Goal: Transaction & Acquisition: Purchase product/service

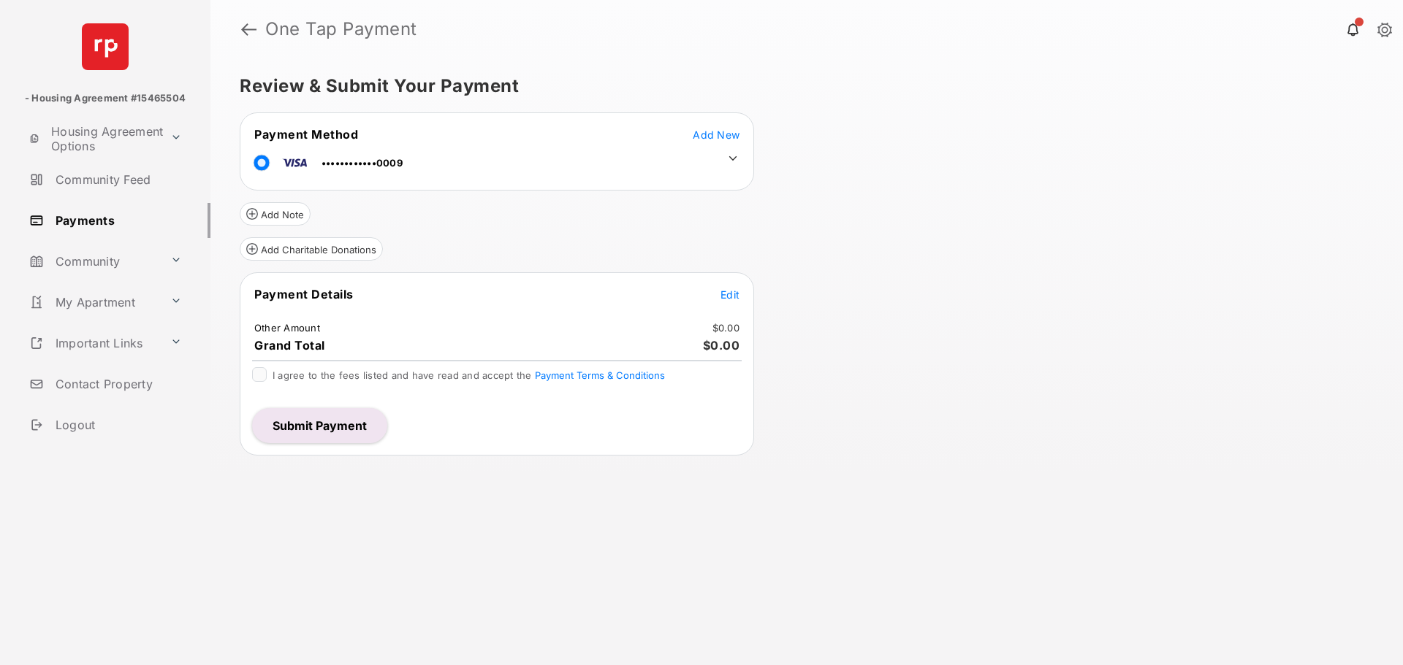
click at [701, 140] on span "Add New" at bounding box center [715, 135] width 47 height 12
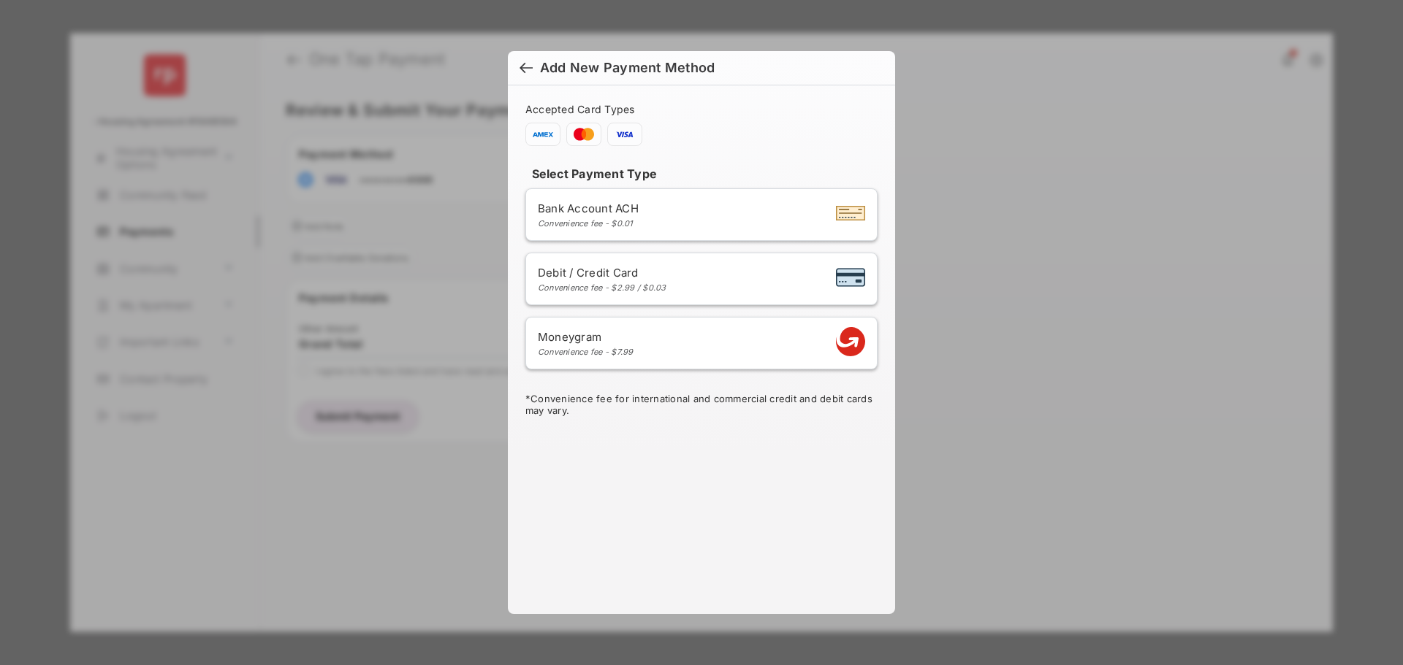
click at [617, 275] on span "Debit / Credit Card" at bounding box center [602, 273] width 129 height 14
select select "**"
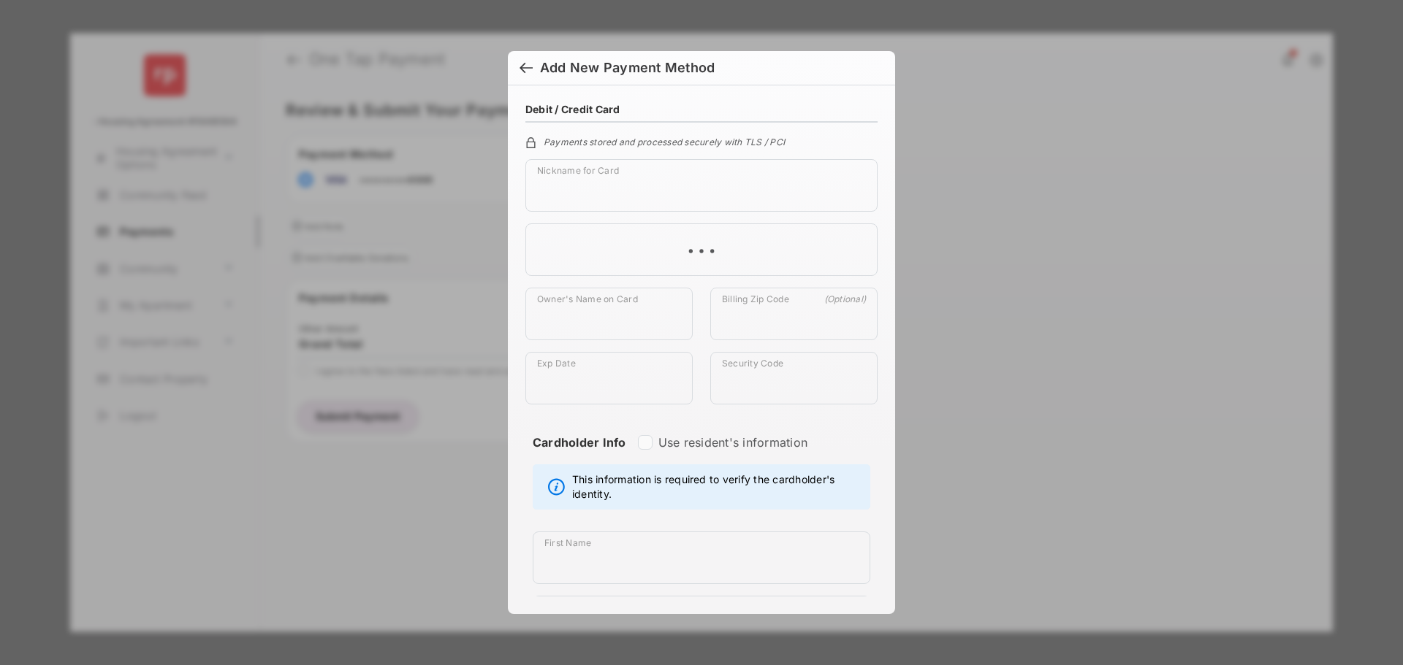
click at [520, 61] on div at bounding box center [525, 69] width 13 height 16
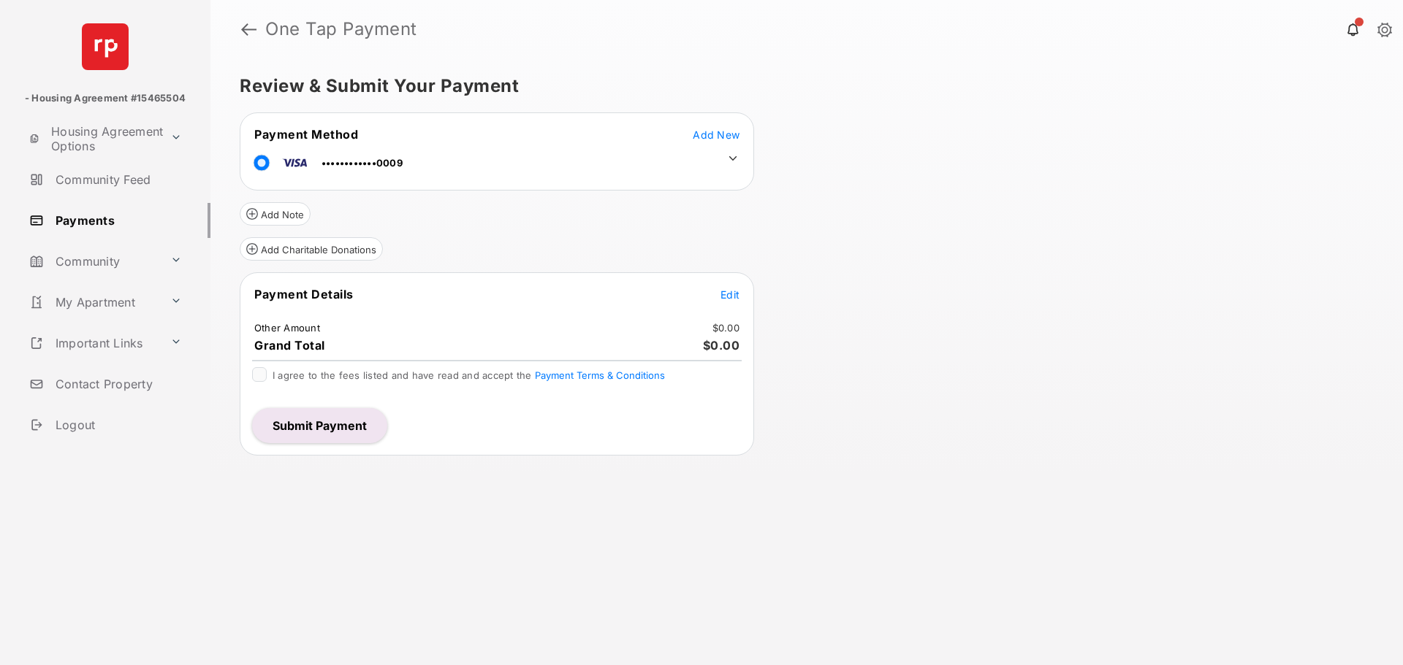
click at [719, 129] on span "Add New" at bounding box center [715, 135] width 47 height 12
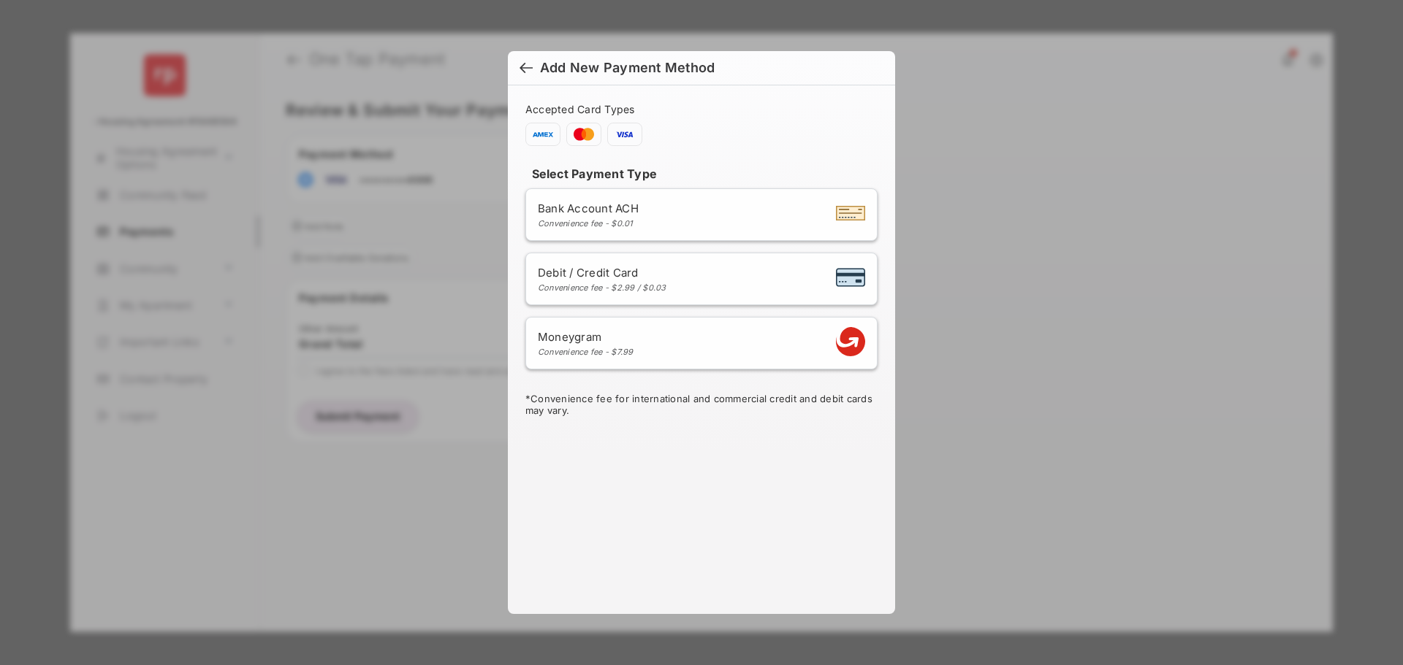
click at [716, 325] on li "Moneygram Convenience fee - $7.99" at bounding box center [701, 343] width 352 height 53
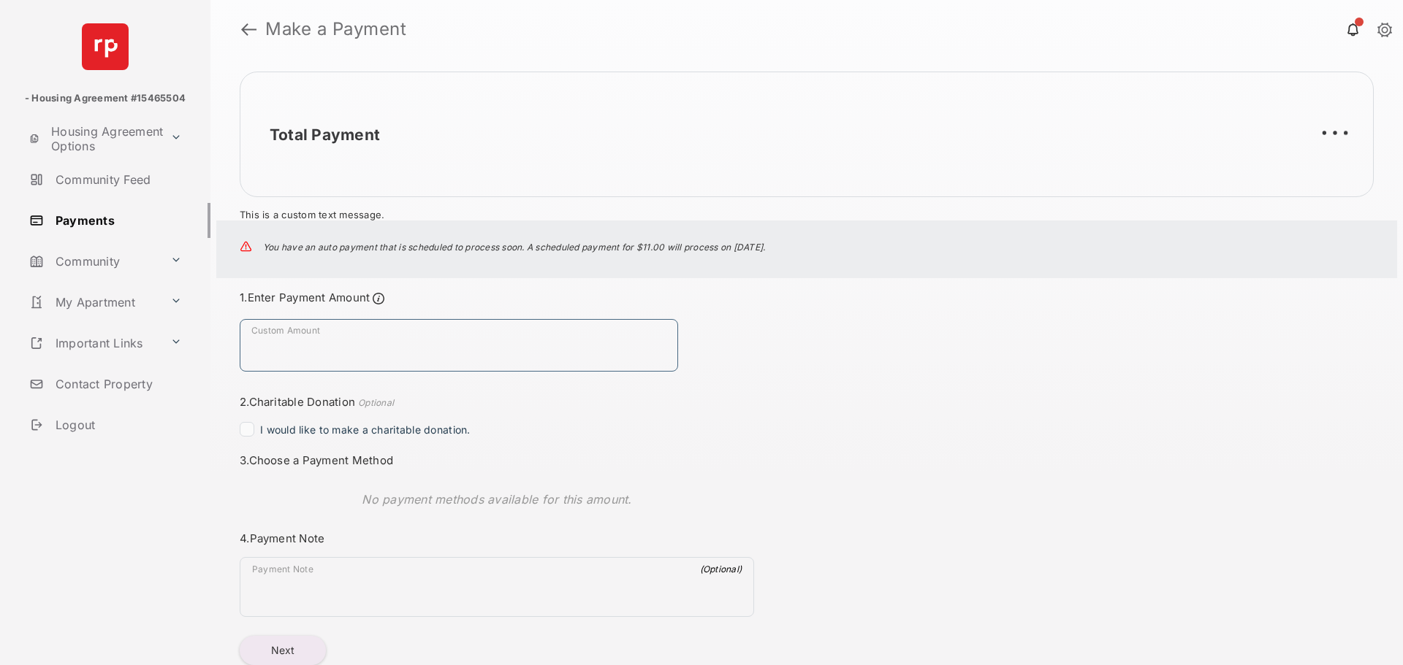
click at [356, 335] on input "Custom Amount" at bounding box center [459, 345] width 438 height 53
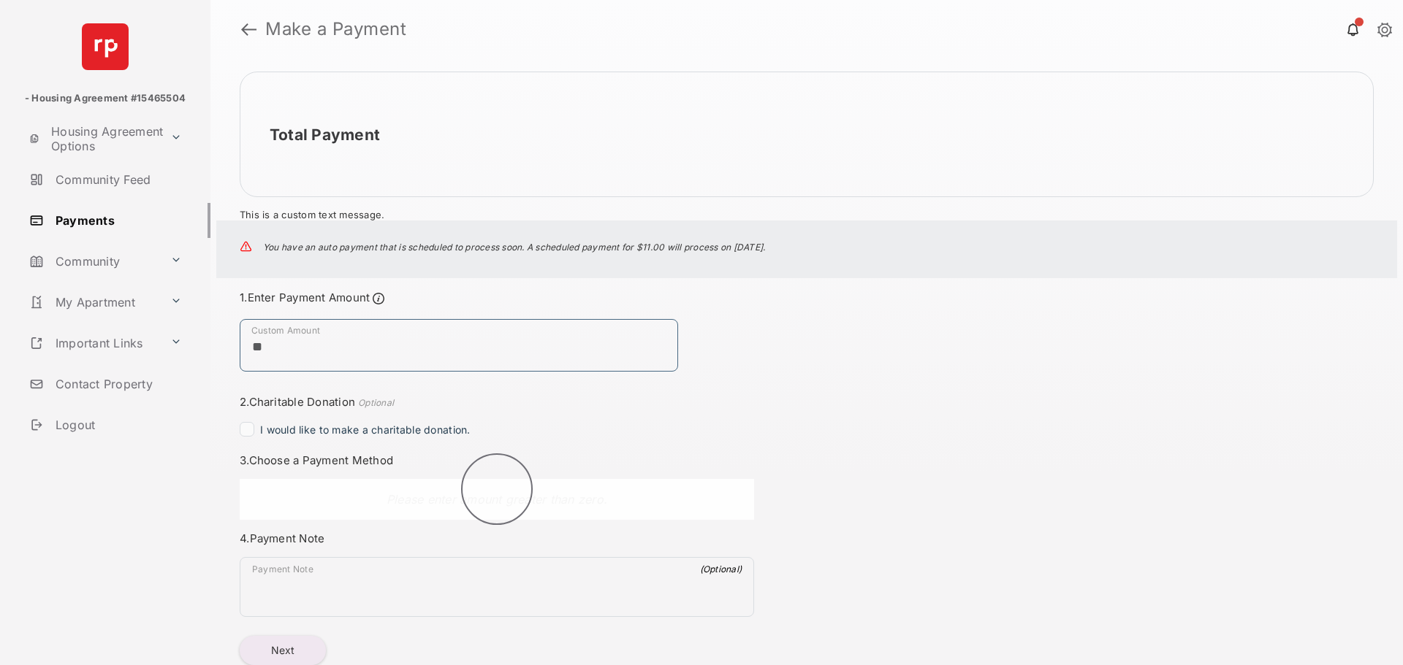
type input "**"
drag, startPoint x: 841, startPoint y: 348, endPoint x: 792, endPoint y: 353, distance: 49.1
click at [839, 348] on div "Total Payment This is a custom text message. You have an auto payment that is s…" at bounding box center [806, 361] width 1192 height 607
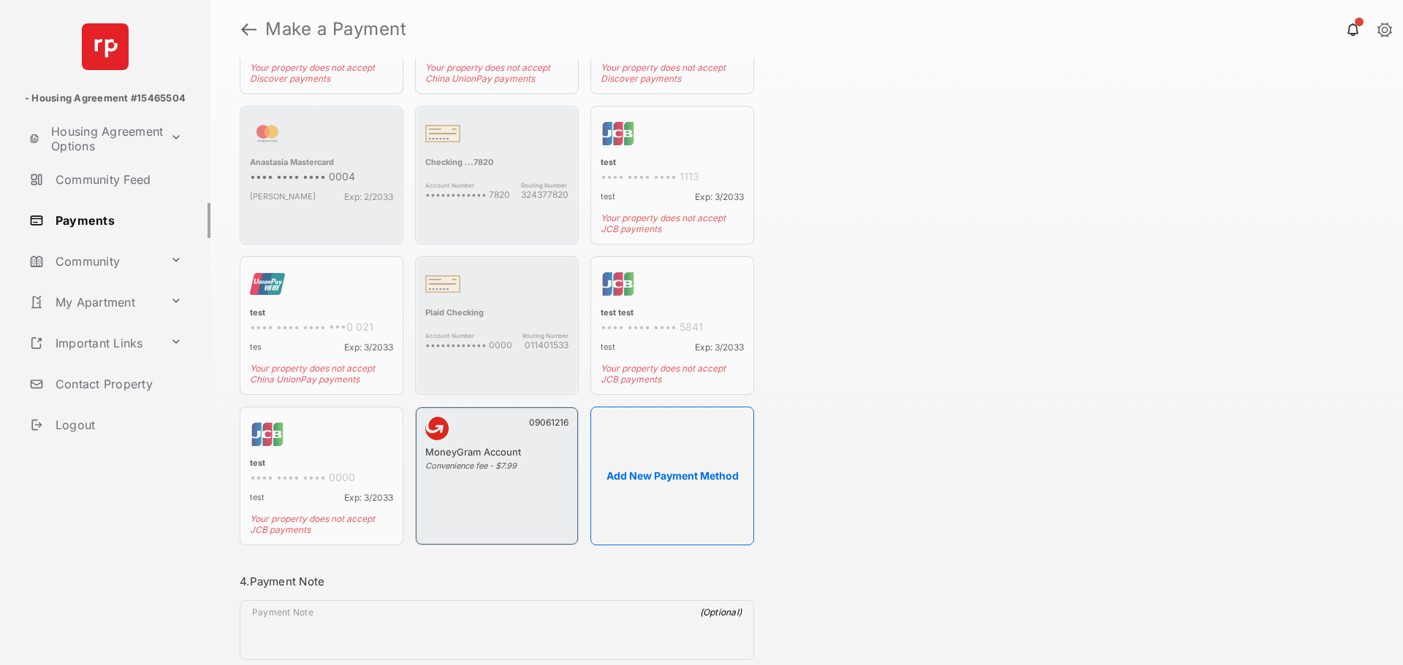
scroll to position [806, 0]
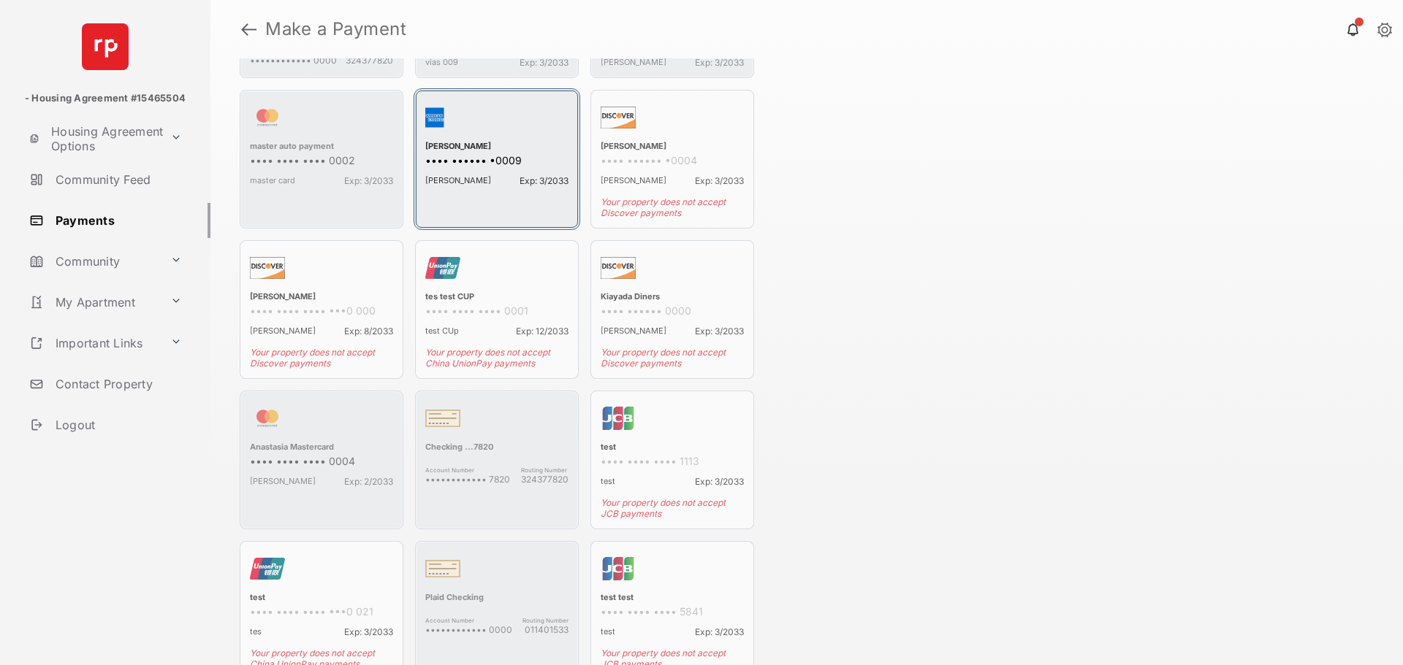
click at [481, 185] on div "[PERSON_NAME] Exp: 3/2033" at bounding box center [496, 177] width 143 height 17
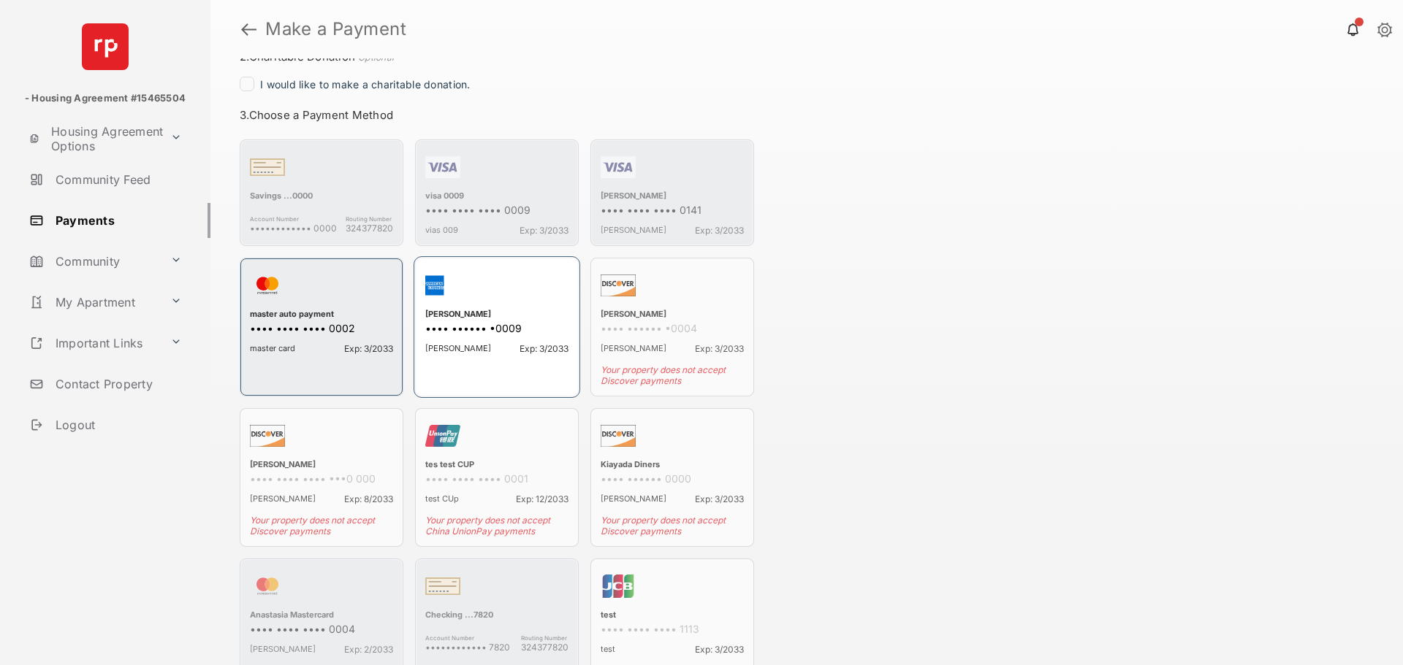
scroll to position [343, 0]
click at [492, 347] on div "[PERSON_NAME] Exp: 3/2033" at bounding box center [496, 348] width 143 height 17
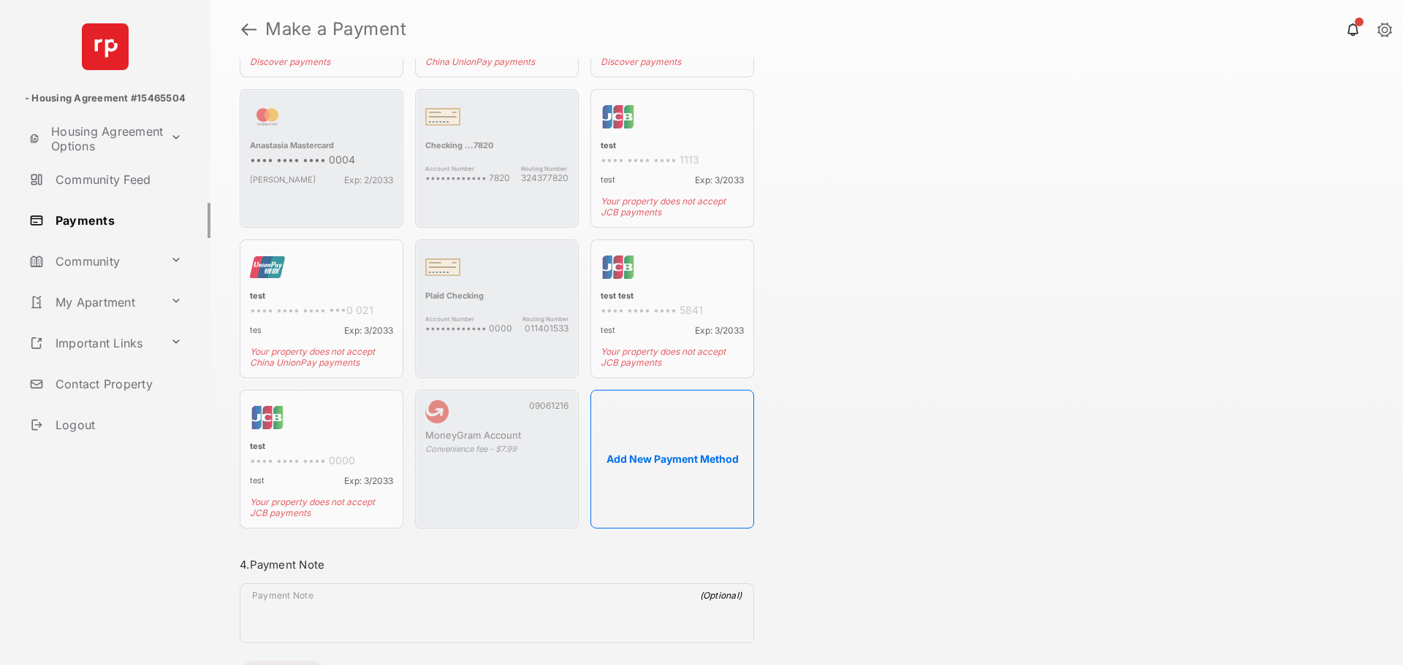
scroll to position [893, 0]
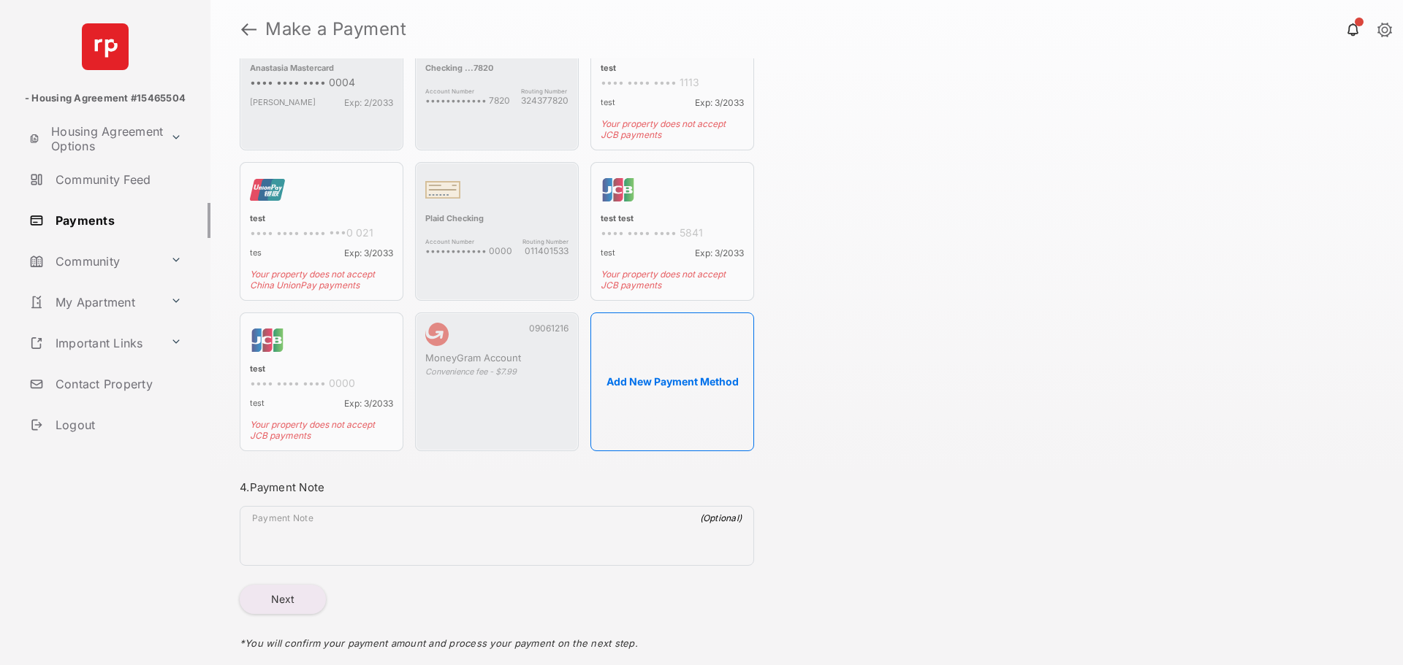
click at [263, 598] on button "Next" at bounding box center [283, 599] width 86 height 29
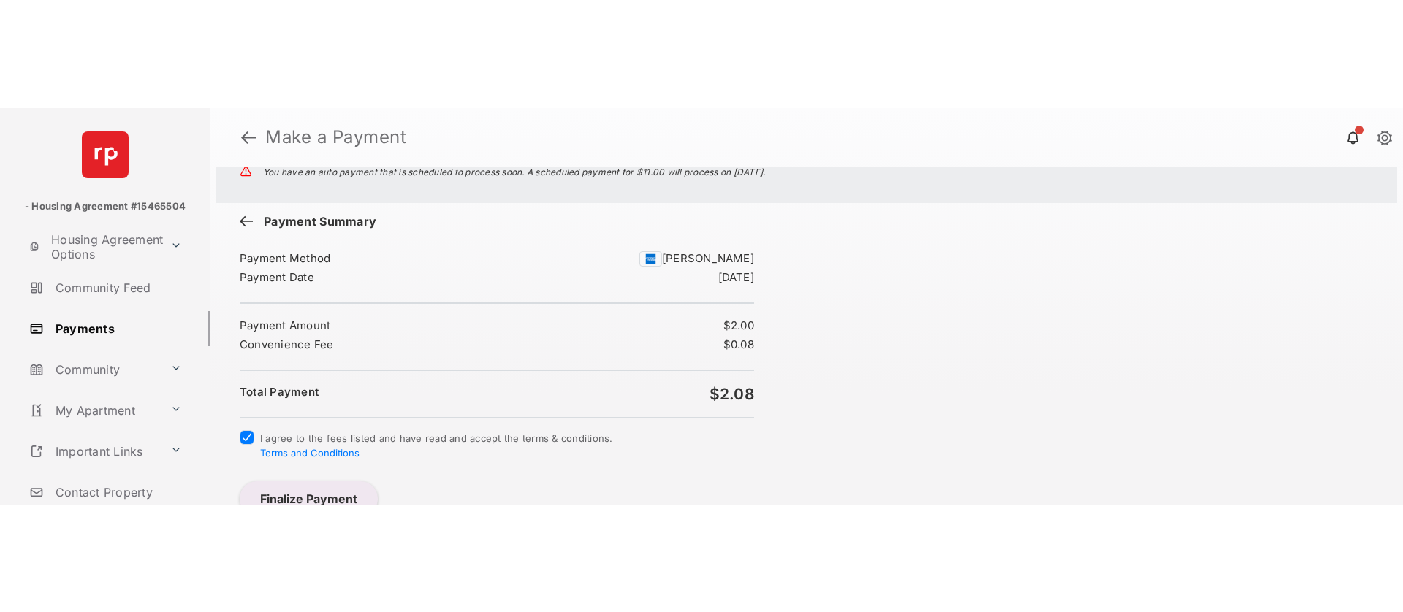
scroll to position [36, 0]
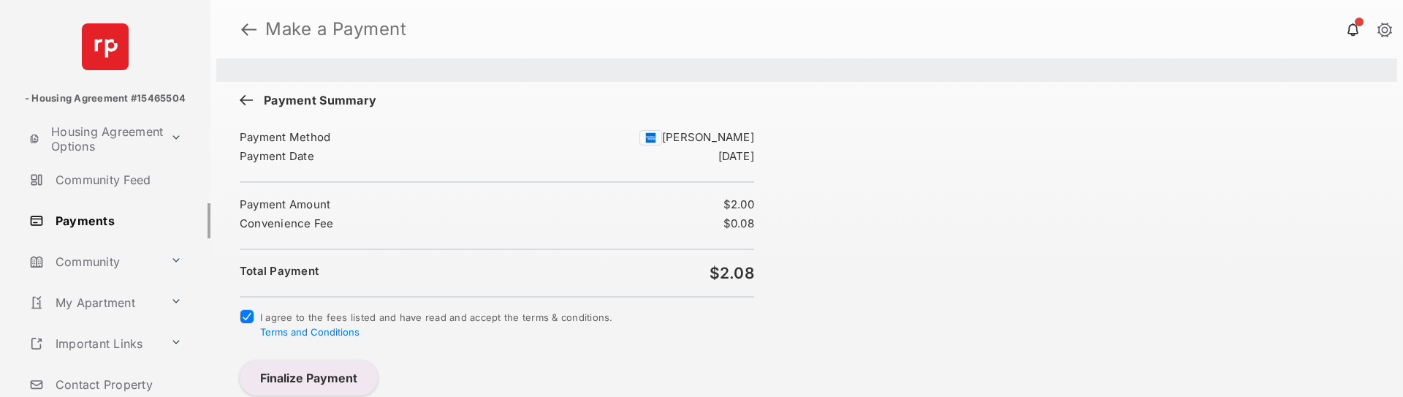
click at [286, 379] on button "Finalize Payment" at bounding box center [309, 377] width 138 height 35
